Goal: Task Accomplishment & Management: Manage account settings

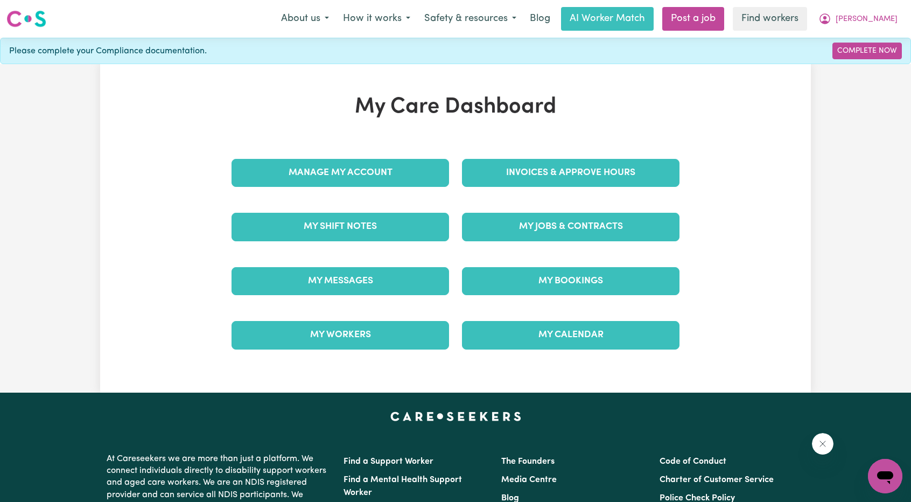
click at [433, 149] on div "Manage My Account" at bounding box center [340, 173] width 231 height 54
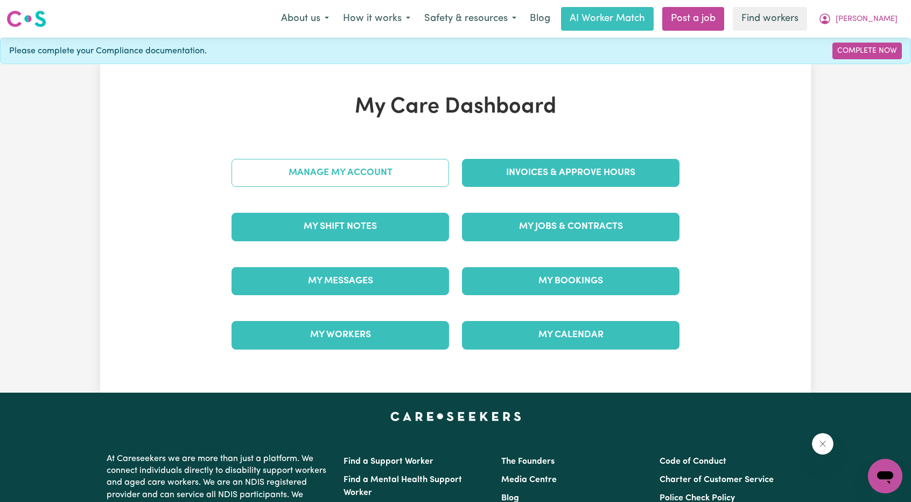
click at [425, 169] on link "Manage My Account" at bounding box center [341, 173] width 218 height 28
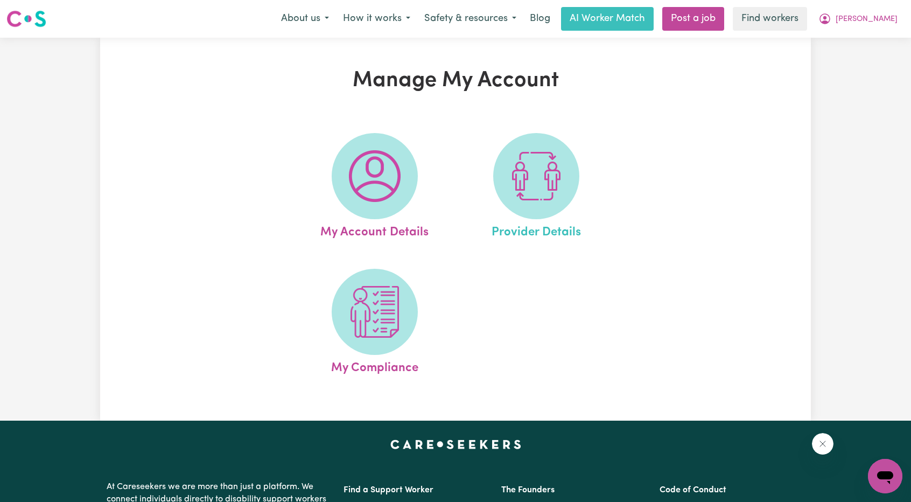
click at [493, 187] on link "Provider Details" at bounding box center [536, 187] width 155 height 109
select select "NDIS_FUNDING_PLAN_MANAGED"
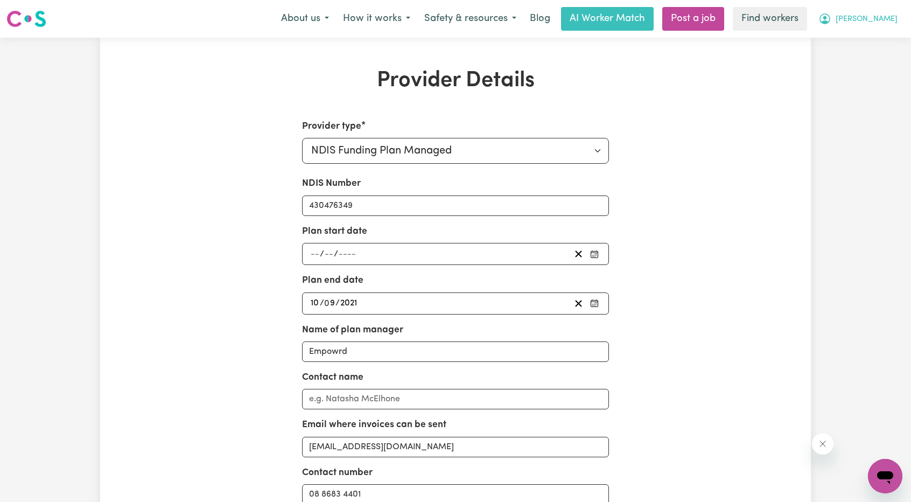
click at [881, 20] on span "[PERSON_NAME]" at bounding box center [867, 19] width 62 height 12
click at [862, 59] on link "Logout" at bounding box center [861, 62] width 85 height 20
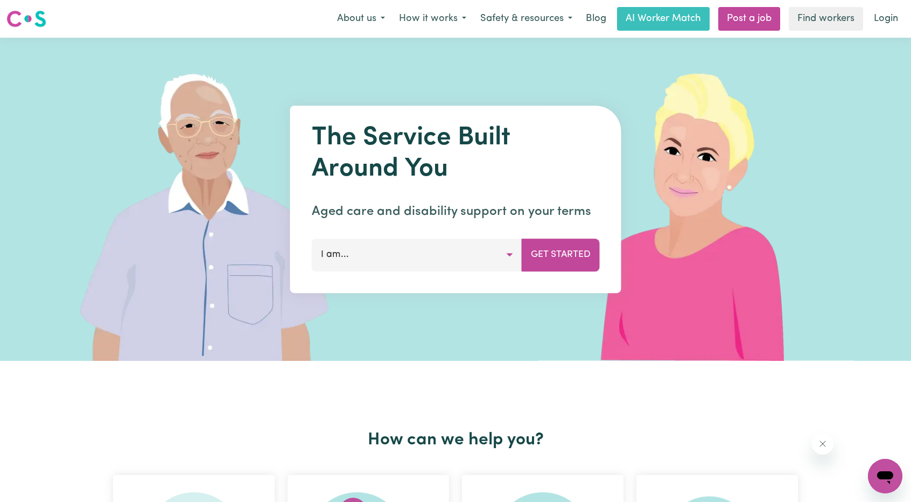
click at [891, 21] on link "Login" at bounding box center [886, 19] width 37 height 24
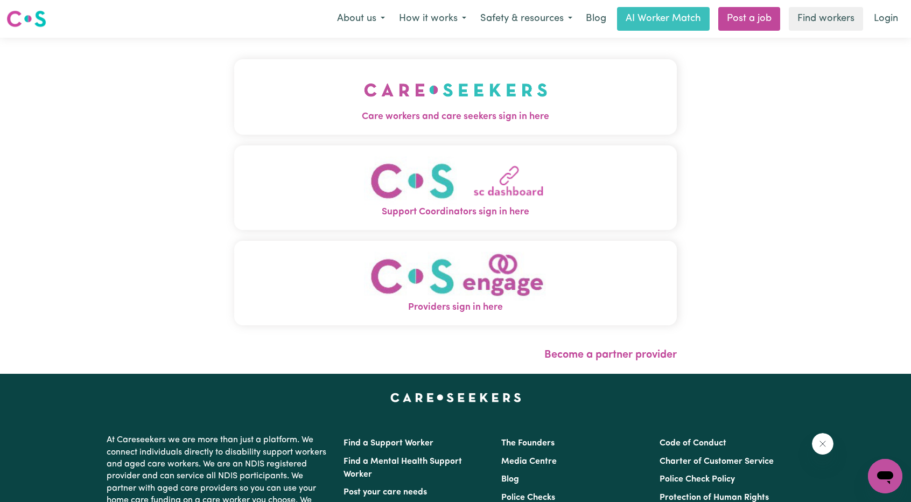
click at [364, 108] on img "Care workers and care seekers sign in here" at bounding box center [456, 90] width 184 height 40
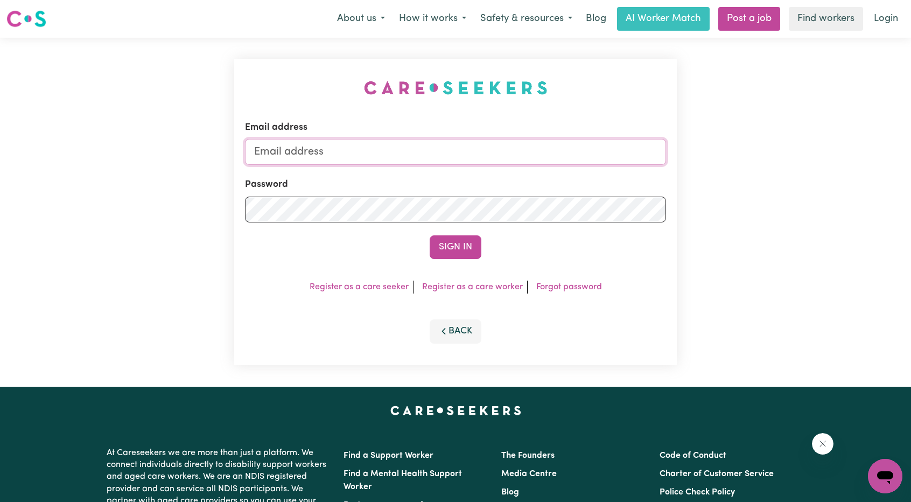
click at [475, 148] on input "Email address" at bounding box center [455, 152] width 421 height 26
drag, startPoint x: 414, startPoint y: 165, endPoint x: 519, endPoint y: 172, distance: 105.8
click at [509, 171] on form "Email address [EMAIL_ADDRESS][PERSON_NAME][DOMAIN_NAME] Password Sign In" at bounding box center [455, 190] width 421 height 138
type input "[EMAIL_ADDRESS][DOMAIN_NAME]"
click at [474, 242] on button "Sign In" at bounding box center [456, 247] width 52 height 24
